Goal: Download file/media

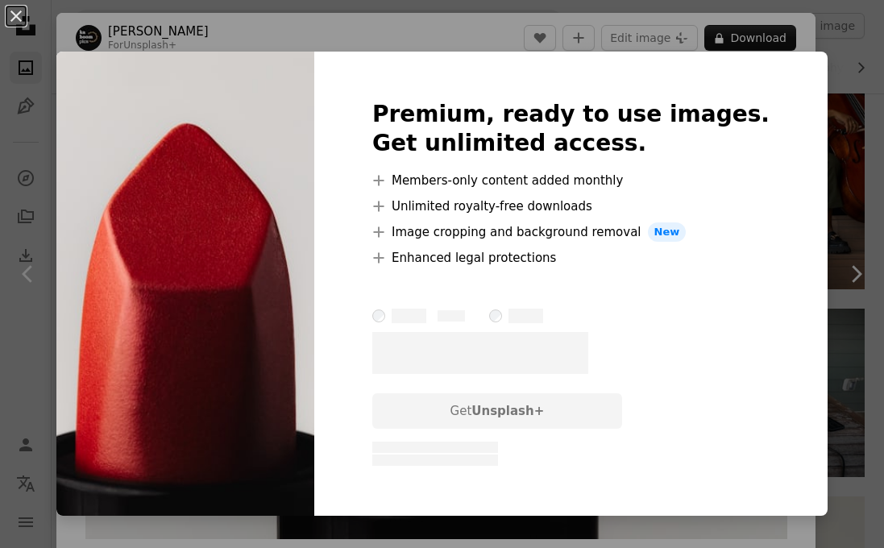
scroll to position [2079, 0]
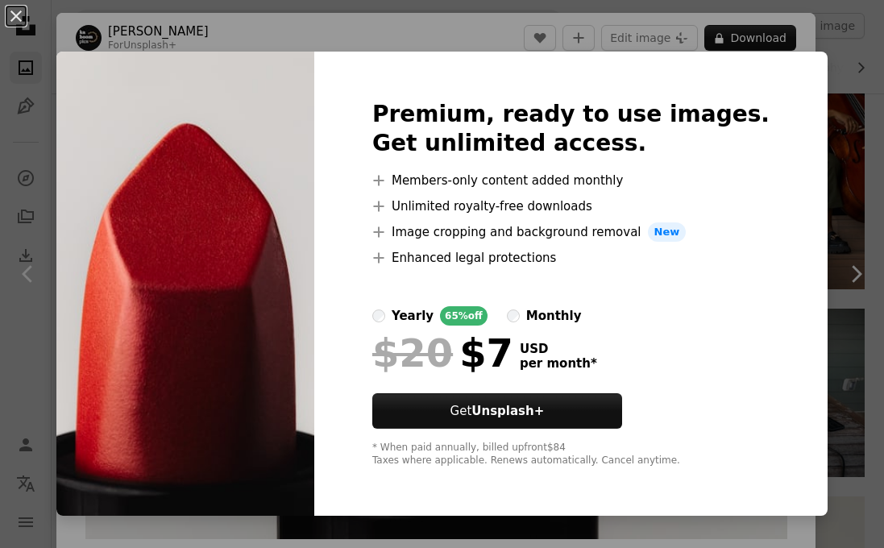
click at [652, 36] on div "An X shape Premium, ready to use images. Get unlimited access. A plus sign Memb…" at bounding box center [442, 274] width 884 height 548
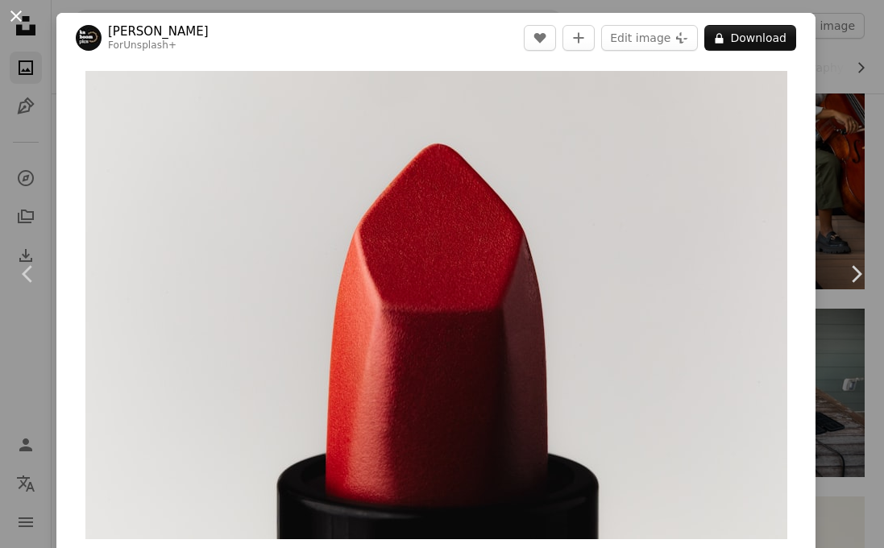
click at [10, 23] on button "An X shape" at bounding box center [15, 15] width 19 height 19
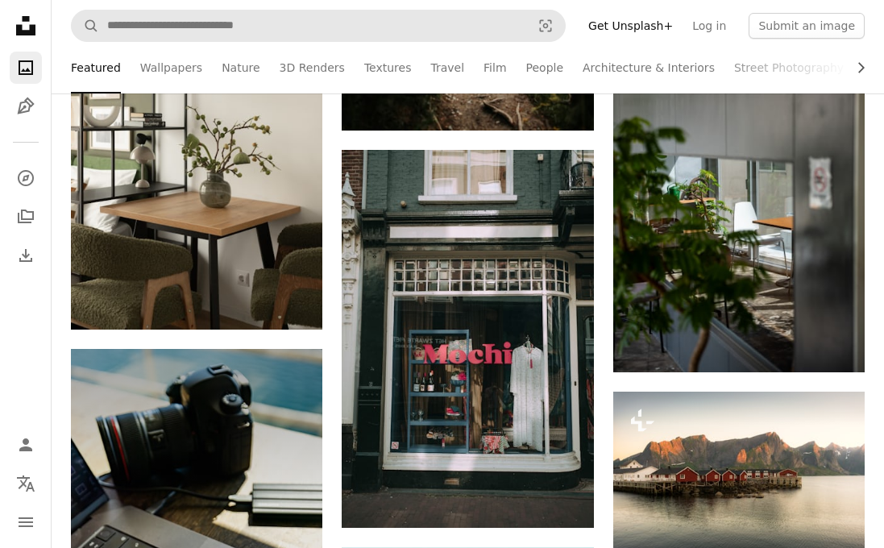
scroll to position [25941, 0]
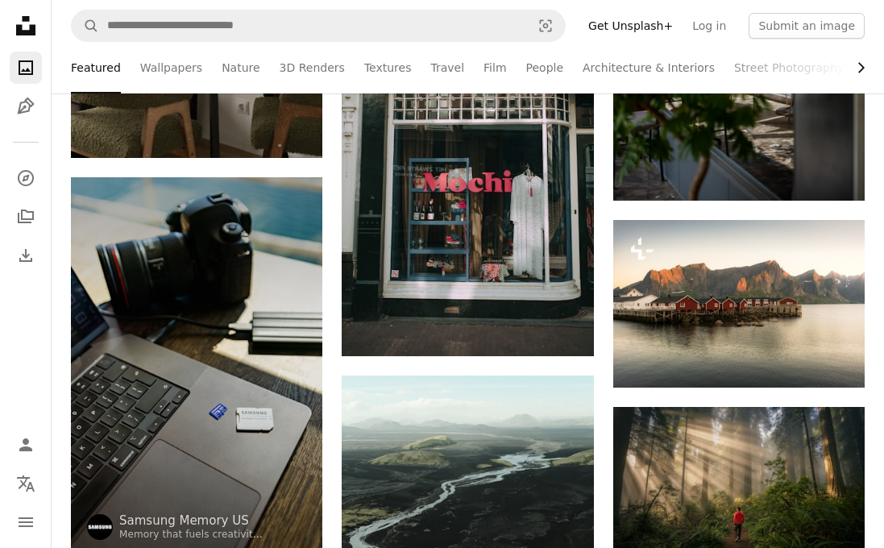
click at [851, 70] on button "Chevron right" at bounding box center [855, 68] width 19 height 32
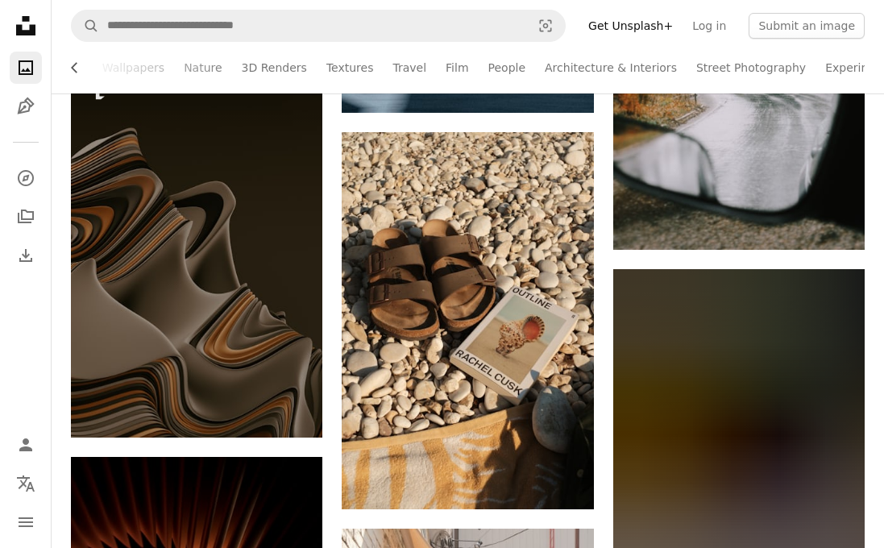
scroll to position [28015, 0]
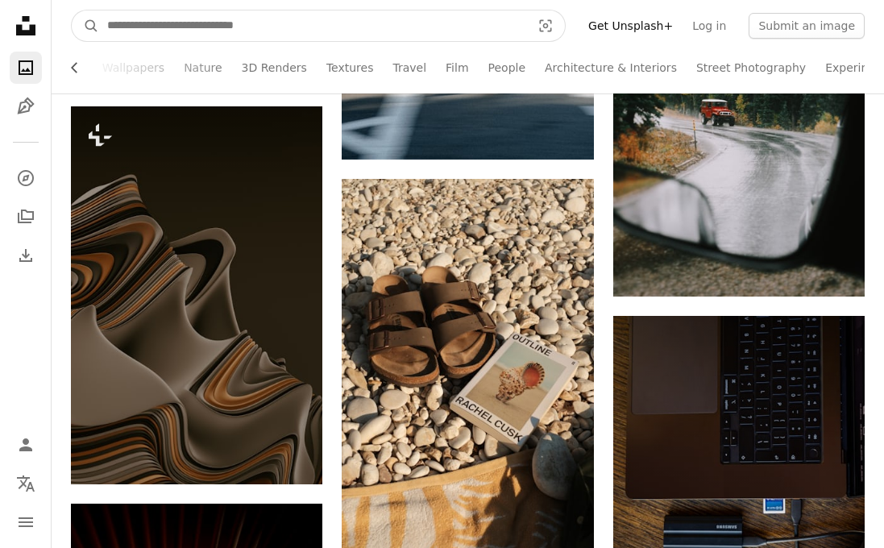
click at [297, 19] on input "Find visuals sitewide" at bounding box center [312, 25] width 427 height 31
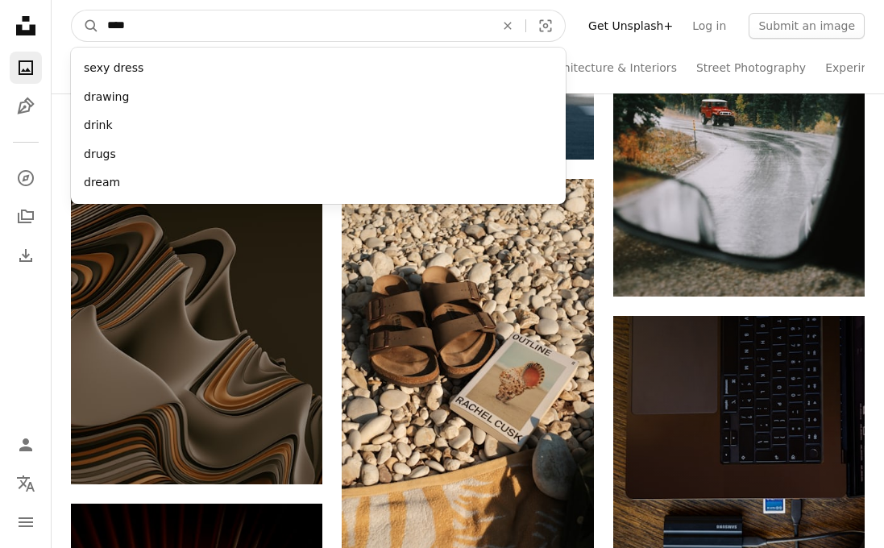
type input "*****"
click button "A magnifying glass" at bounding box center [85, 25] width 27 height 31
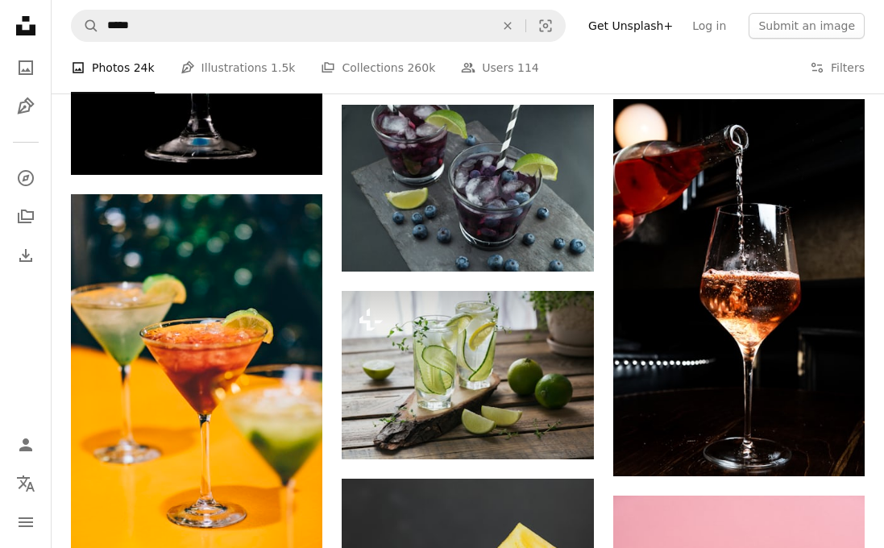
scroll to position [3132, 0]
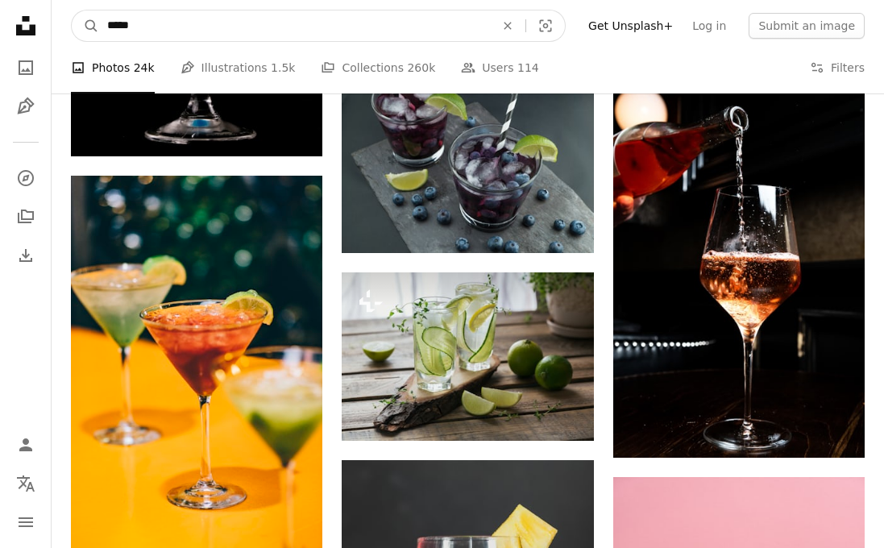
click at [357, 30] on input "*****" at bounding box center [294, 25] width 391 height 31
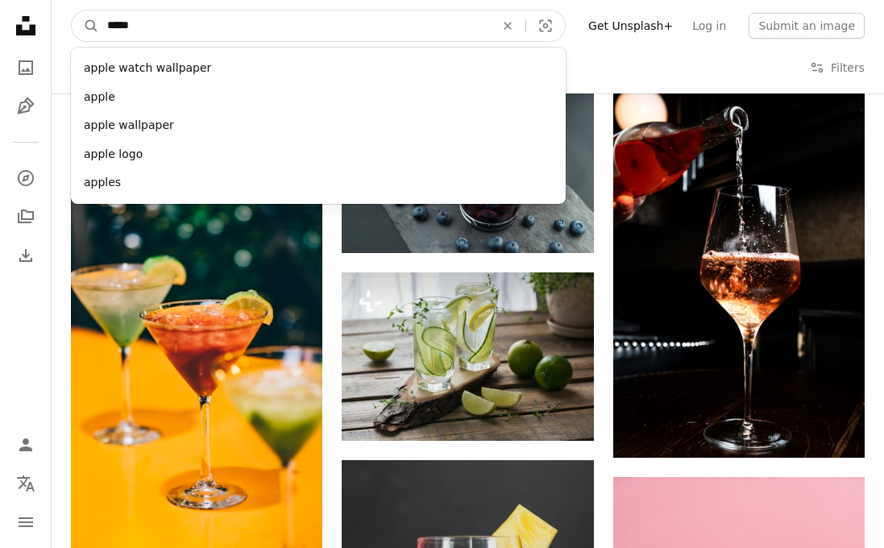
type input "******"
click button "A magnifying glass" at bounding box center [85, 25] width 27 height 31
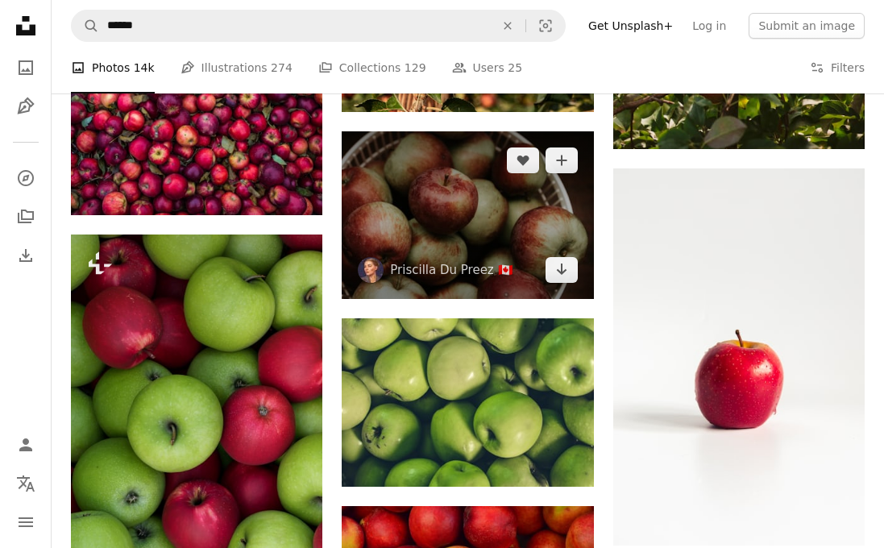
scroll to position [1019, 0]
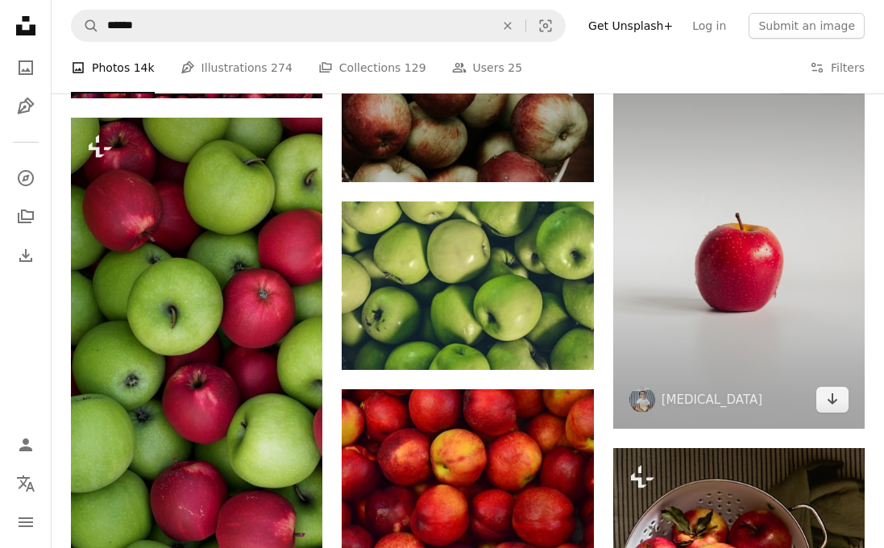
click at [675, 293] on img at bounding box center [738, 241] width 251 height 378
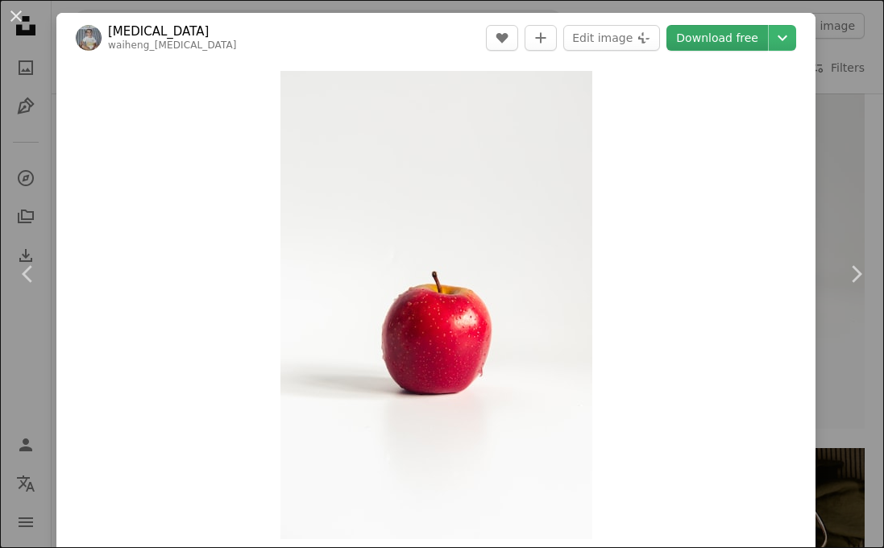
click at [745, 33] on link "Download free" at bounding box center [717, 38] width 102 height 26
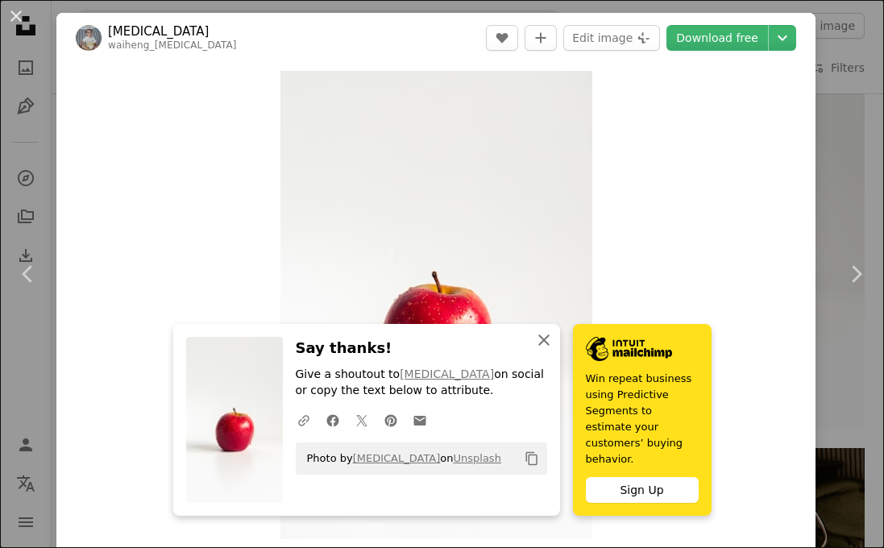
click at [547, 350] on icon "An X shape" at bounding box center [543, 339] width 19 height 19
